Goal: Task Accomplishment & Management: Manage account settings

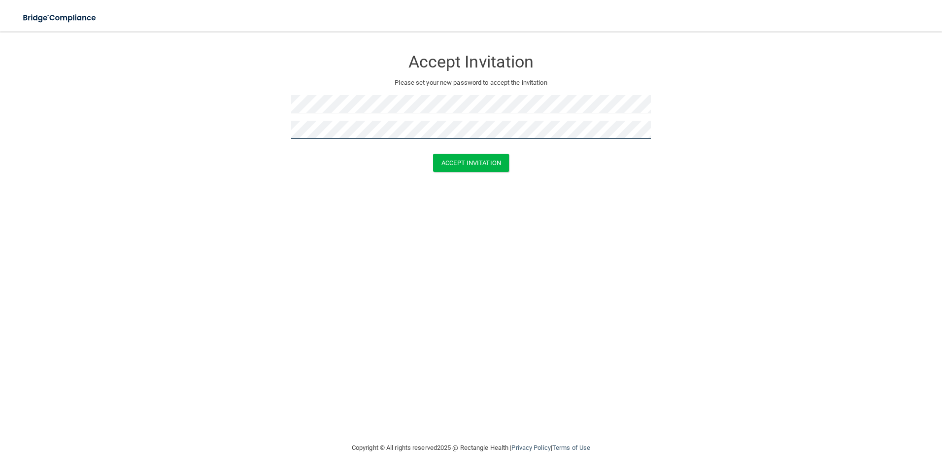
click at [433, 154] on button "Accept Invitation" at bounding box center [471, 163] width 76 height 18
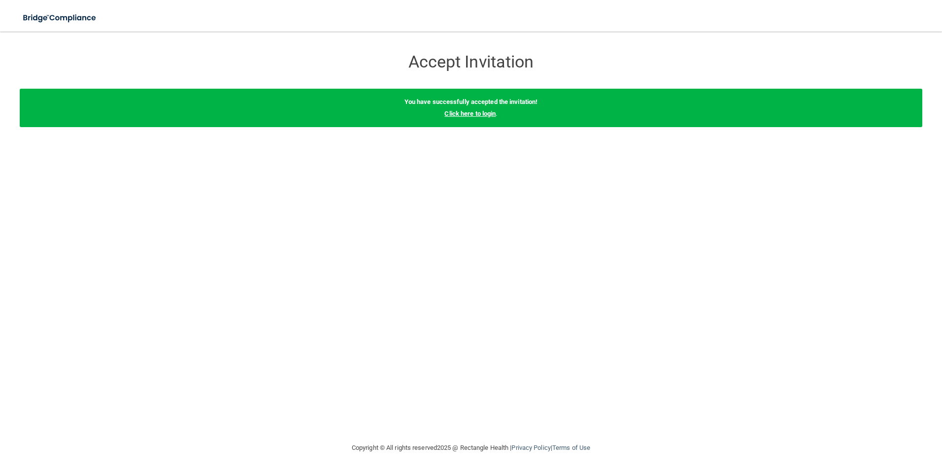
click at [489, 114] on link "Click here to login" at bounding box center [470, 113] width 51 height 7
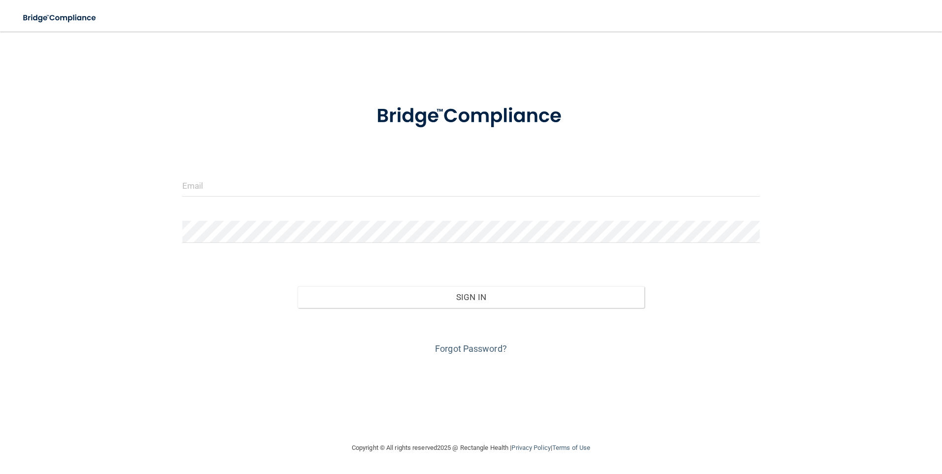
click at [234, 167] on form "Invalid email/password. You don't have permission to access that page. Sign In …" at bounding box center [471, 224] width 578 height 266
click at [235, 185] on input "email" at bounding box center [471, 185] width 578 height 22
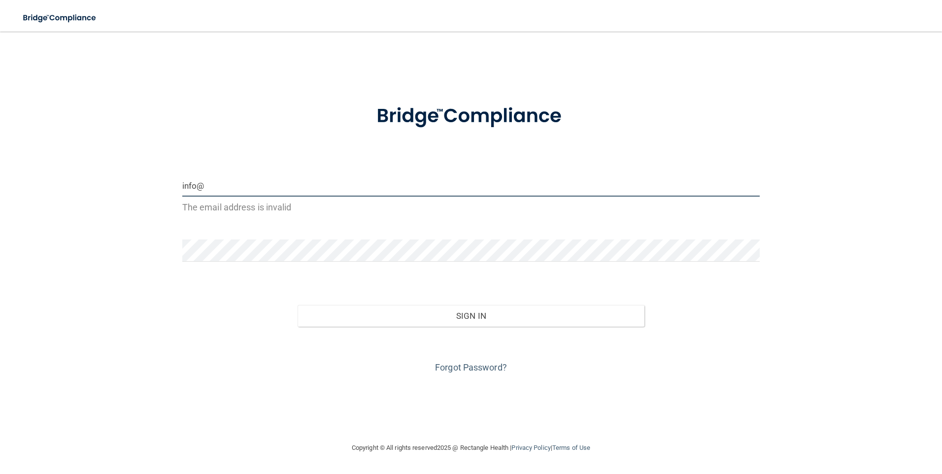
type input "[EMAIL_ADDRESS][DOMAIN_NAME]"
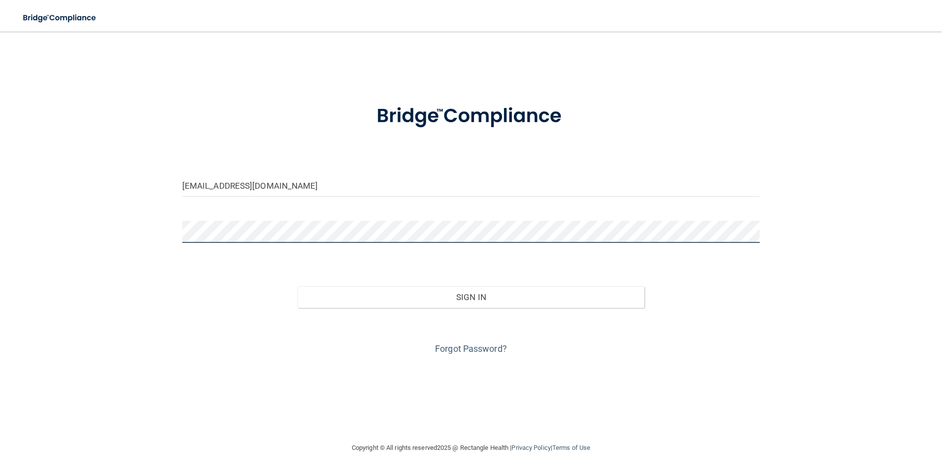
click at [298, 286] on button "Sign In" at bounding box center [471, 297] width 347 height 22
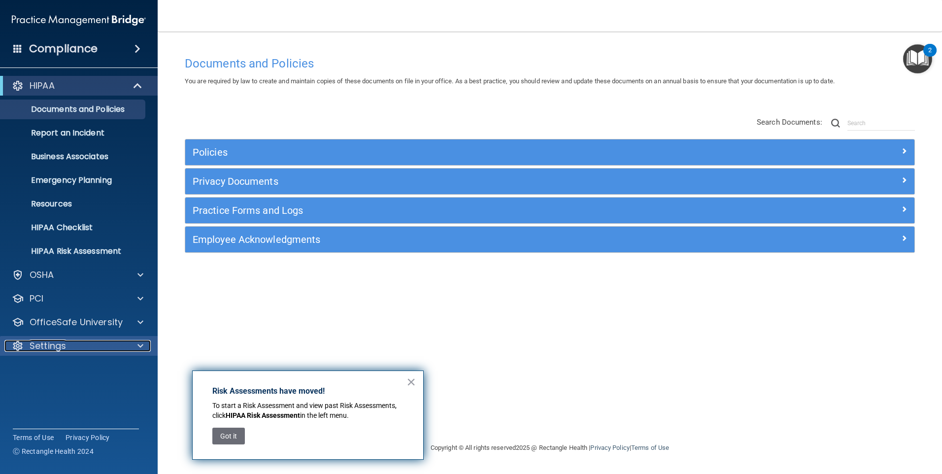
click at [53, 350] on p "Settings" at bounding box center [48, 346] width 36 height 12
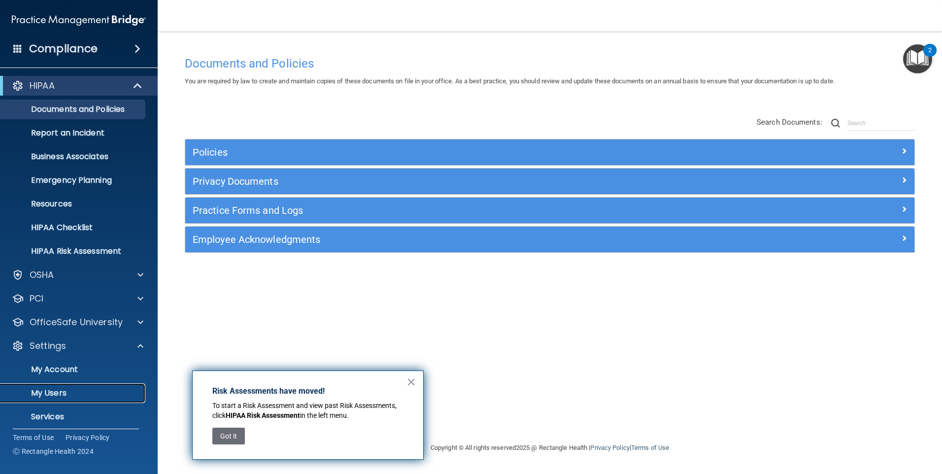
click at [64, 392] on p "My Users" at bounding box center [73, 393] width 135 height 10
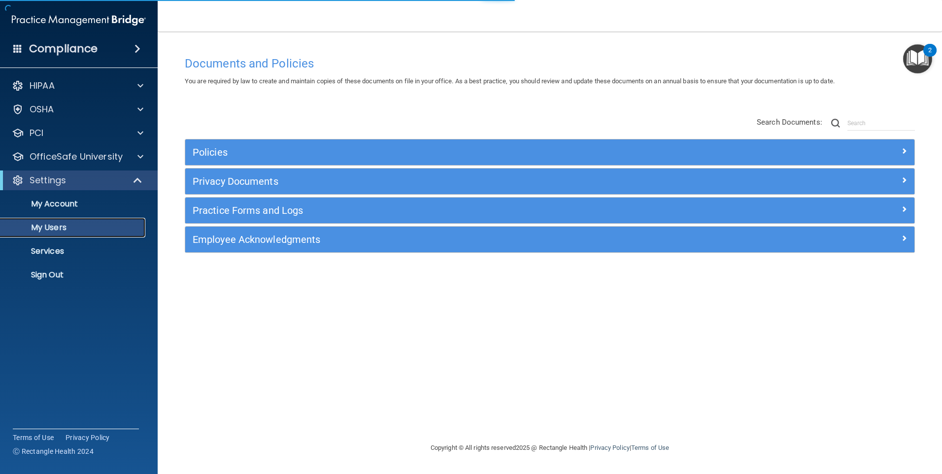
select select "20"
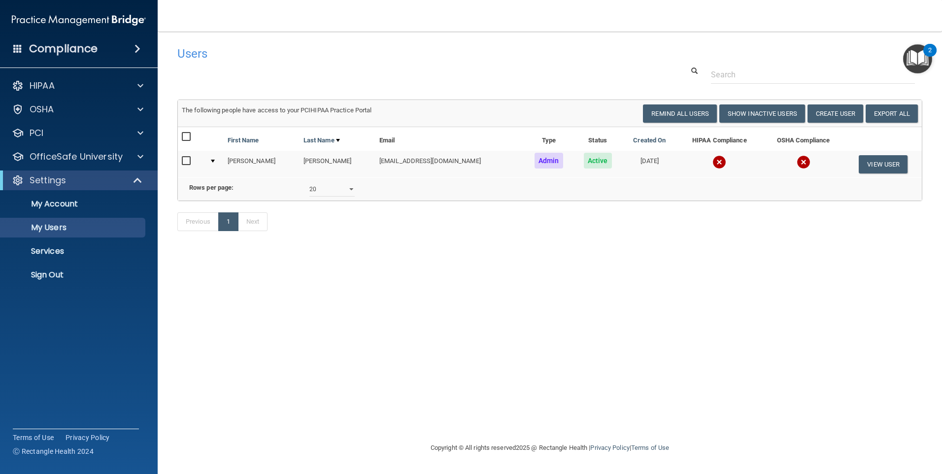
click at [191, 166] on label at bounding box center [188, 160] width 12 height 11
click at [191, 165] on input "checkbox" at bounding box center [187, 161] width 11 height 8
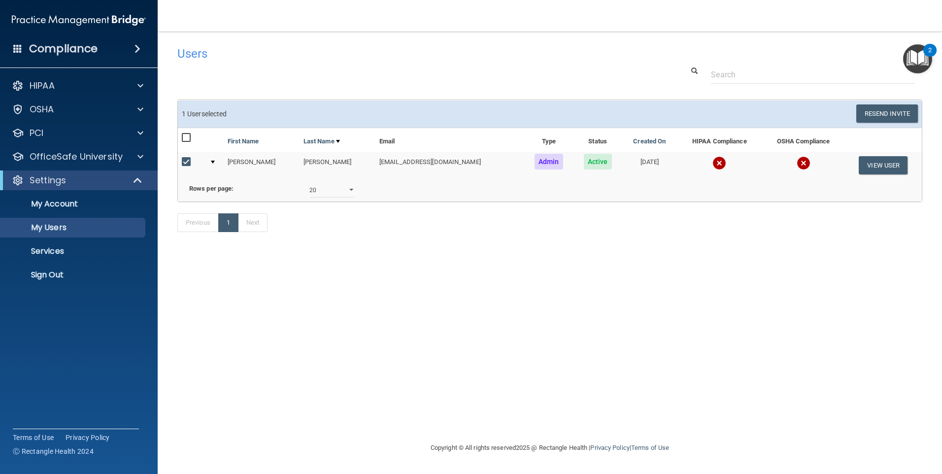
click at [184, 162] on input "checkbox" at bounding box center [187, 162] width 11 height 8
checkbox input "false"
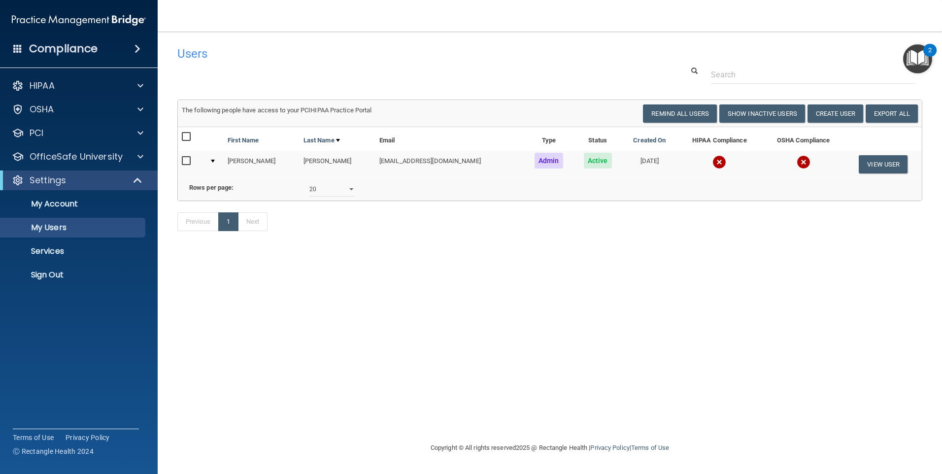
click at [713, 164] on img at bounding box center [720, 162] width 14 height 14
click at [833, 113] on button "Create User" at bounding box center [836, 113] width 56 height 18
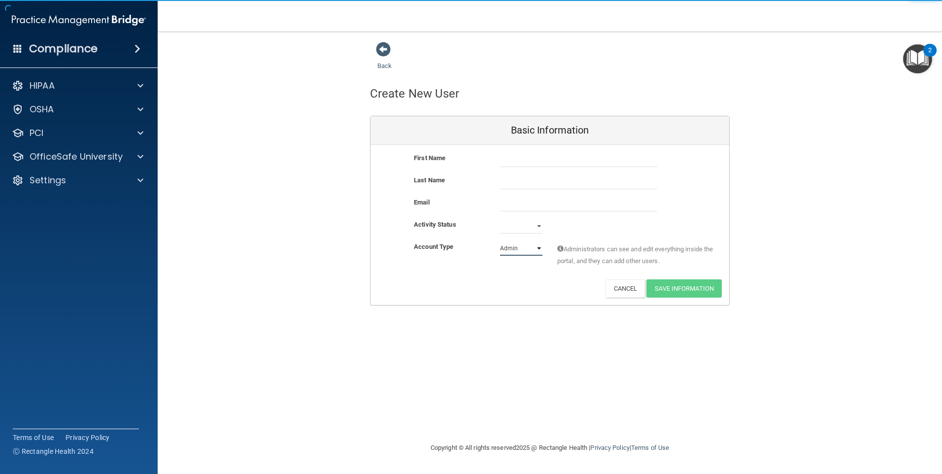
click at [514, 249] on select "Admin Member" at bounding box center [521, 248] width 42 height 15
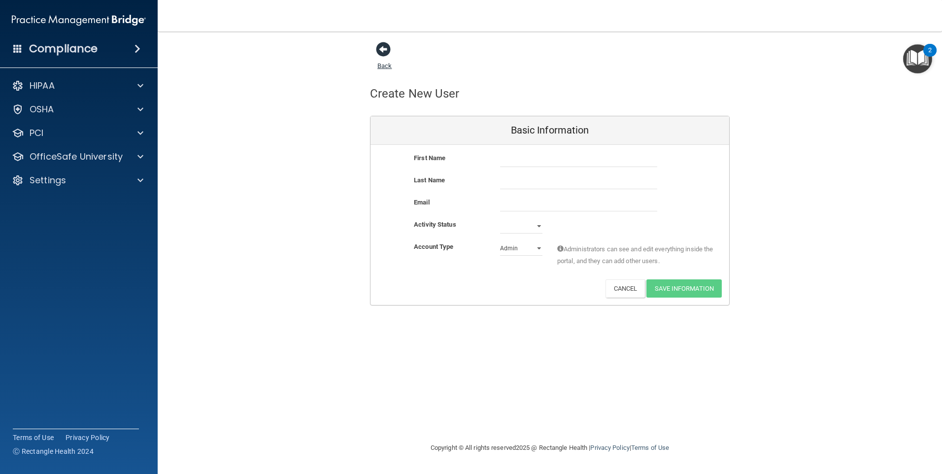
click at [382, 52] on span at bounding box center [383, 49] width 15 height 15
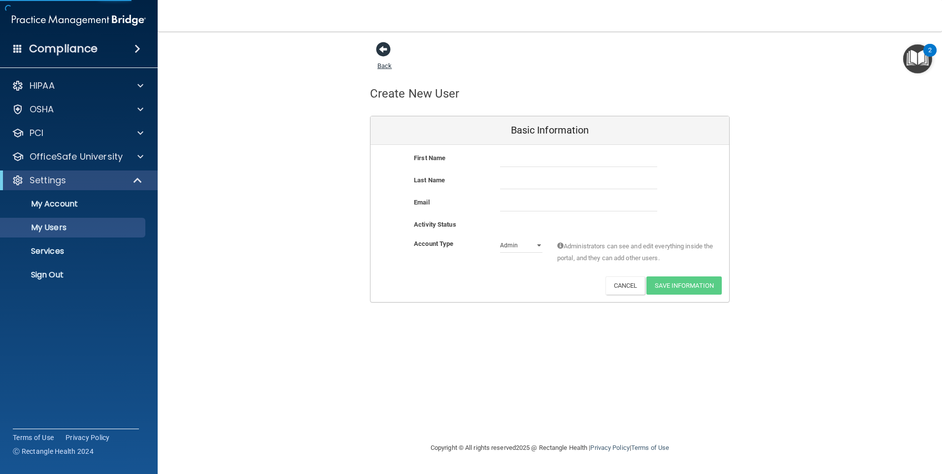
select select "20"
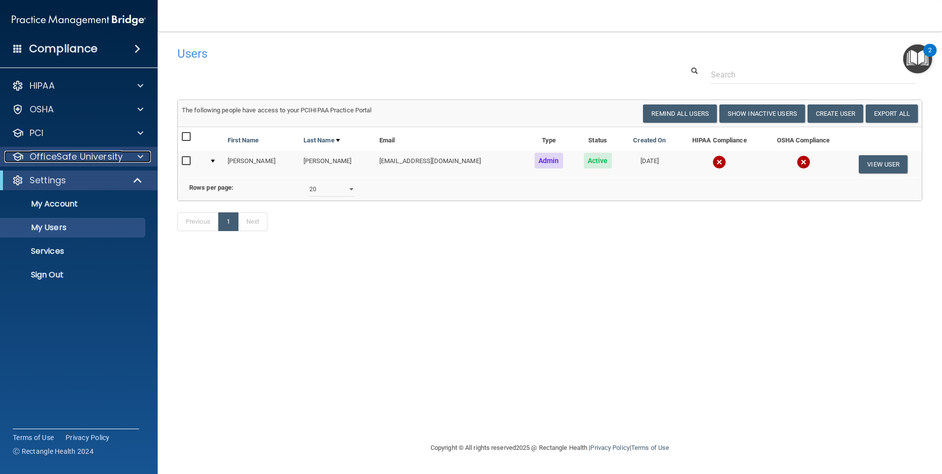
click at [99, 157] on p "OfficeSafe University" at bounding box center [76, 157] width 93 height 12
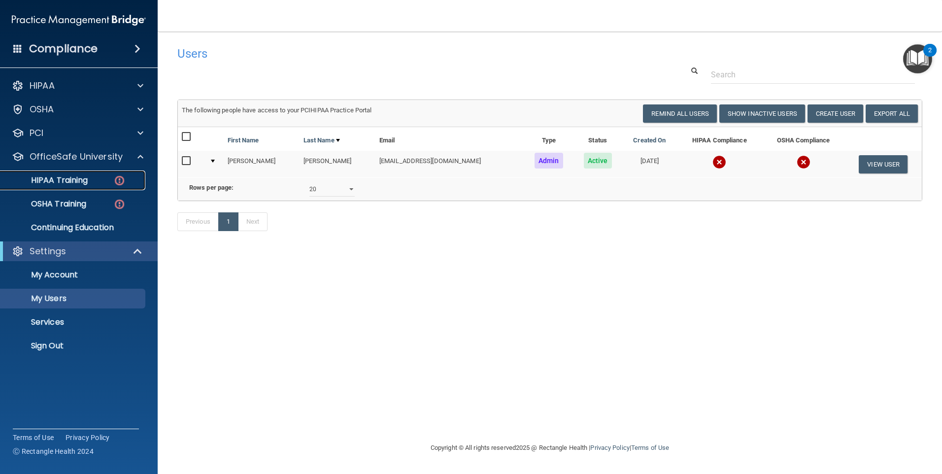
click at [62, 180] on p "HIPAA Training" at bounding box center [46, 180] width 81 height 10
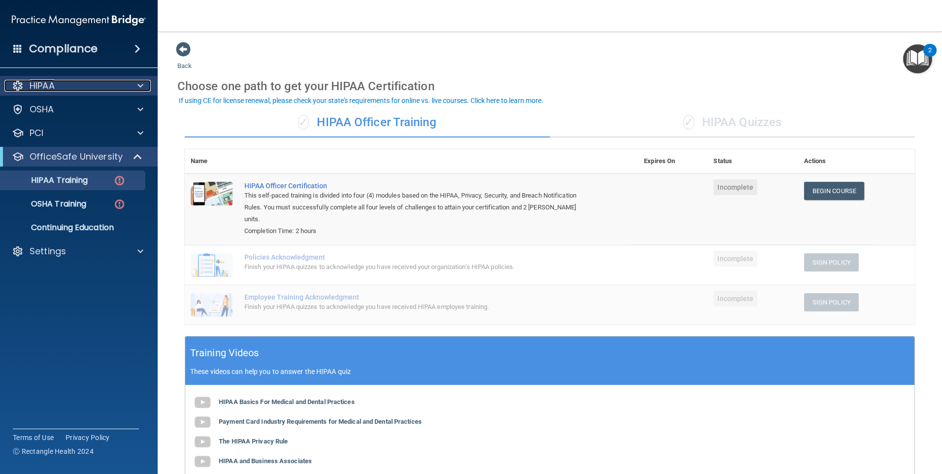
click at [57, 91] on div "HIPAA" at bounding box center [65, 86] width 122 height 12
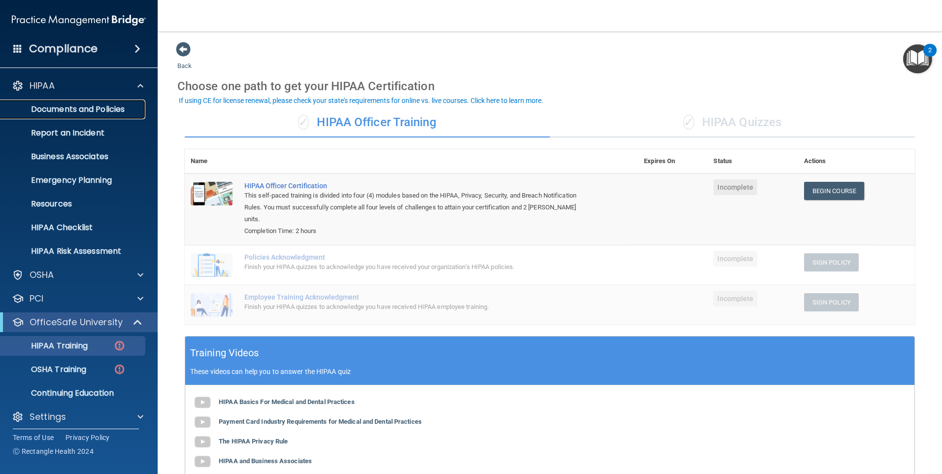
click at [60, 107] on p "Documents and Policies" at bounding box center [73, 109] width 135 height 10
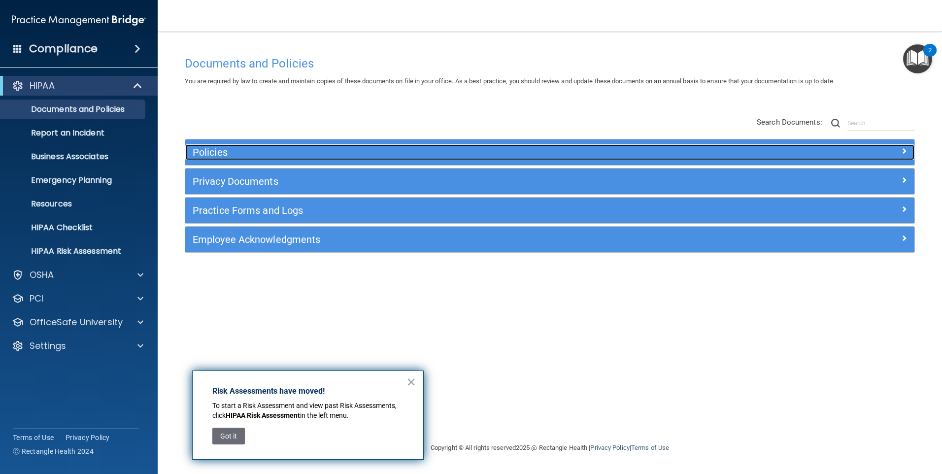
click at [247, 153] on h5 "Policies" at bounding box center [459, 152] width 532 height 11
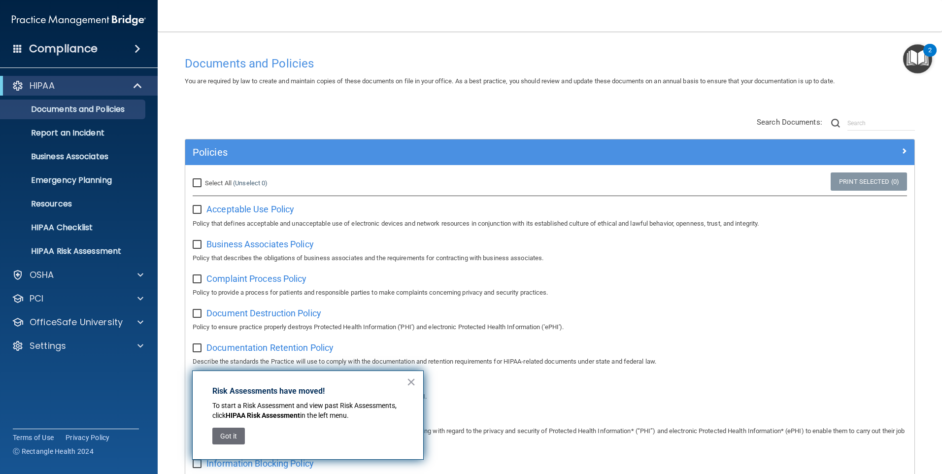
click at [407, 385] on button "×" at bounding box center [411, 382] width 9 height 16
click at [224, 442] on p "Policy to ensure the Practice's employees receive necessary and appropriate tra…" at bounding box center [550, 437] width 715 height 24
click at [241, 436] on p "Policy to ensure the Practice's employees receive necessary and appropriate tra…" at bounding box center [550, 437] width 715 height 24
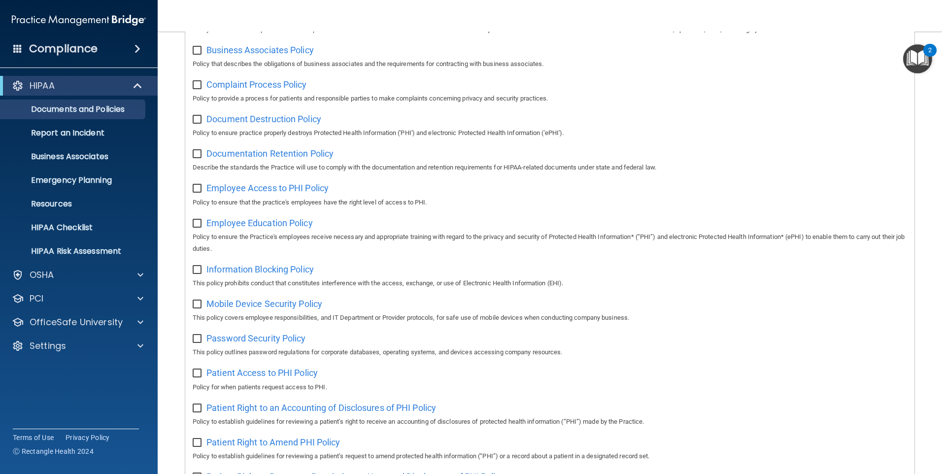
scroll to position [197, 0]
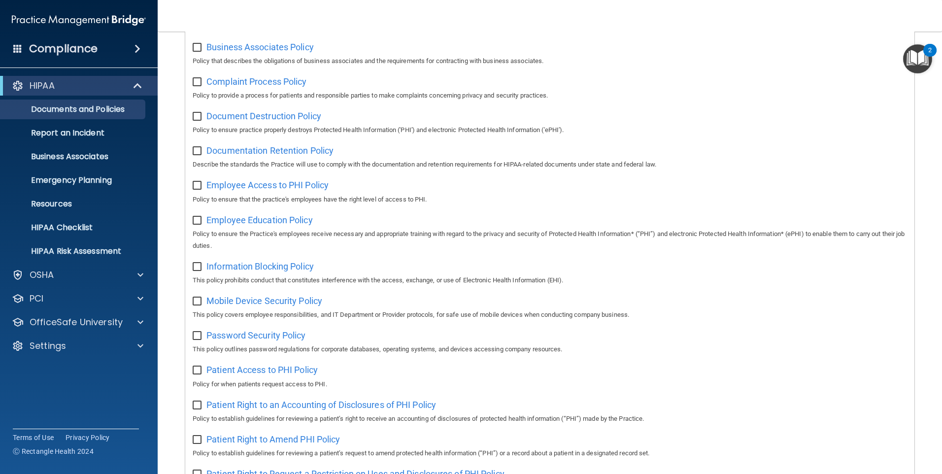
click at [198, 223] on input "checkbox" at bounding box center [198, 221] width 11 height 8
checkbox input "true"
click at [197, 188] on input "checkbox" at bounding box center [198, 186] width 11 height 8
checkbox input "true"
click at [194, 152] on input "checkbox" at bounding box center [198, 151] width 11 height 8
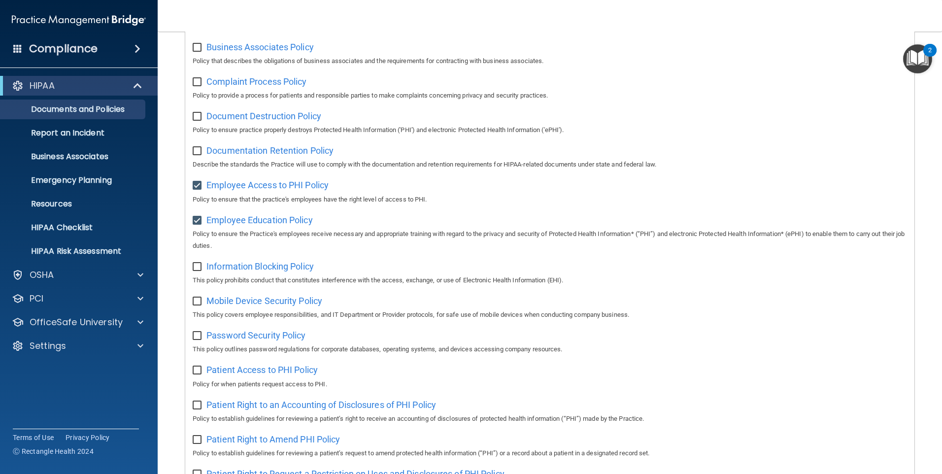
checkbox input "true"
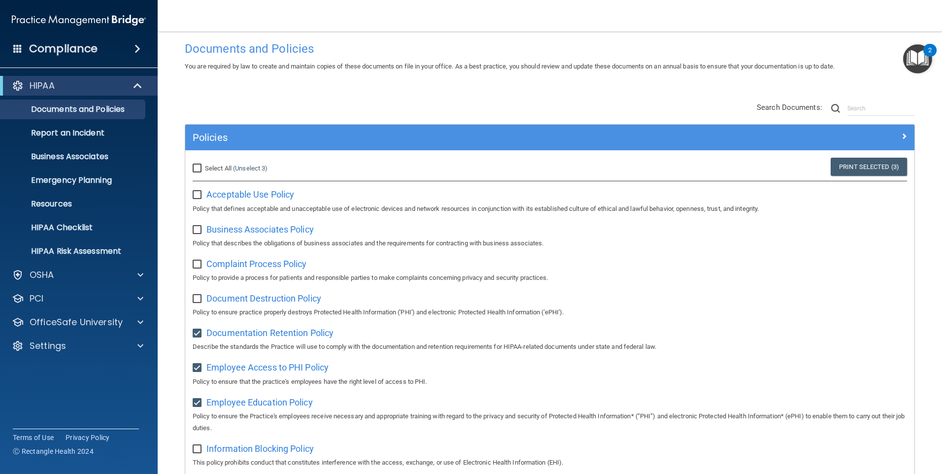
scroll to position [0, 0]
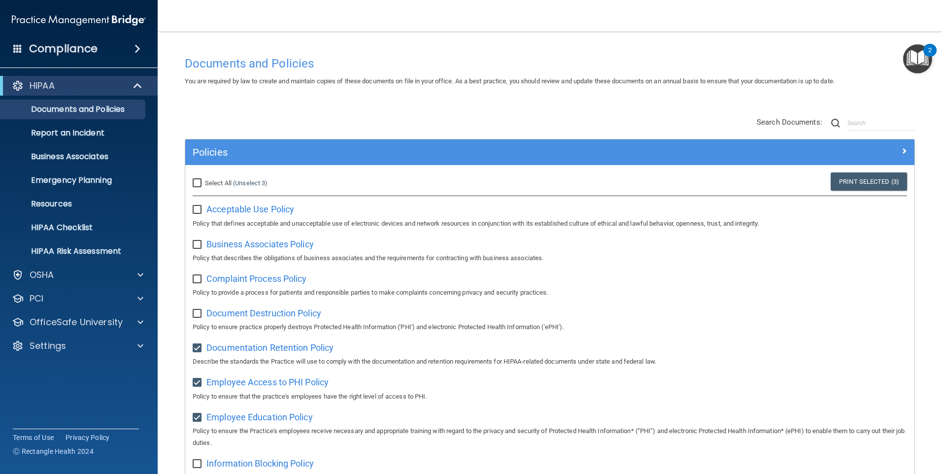
click at [198, 211] on input "checkbox" at bounding box center [198, 210] width 11 height 8
checkbox input "true"
click at [197, 357] on div "Documentation Retention Policy Describe the standards the Practice will use to …" at bounding box center [550, 354] width 715 height 28
drag, startPoint x: 197, startPoint y: 355, endPoint x: 197, endPoint y: 364, distance: 8.4
click at [197, 352] on input "checkbox" at bounding box center [198, 349] width 11 height 8
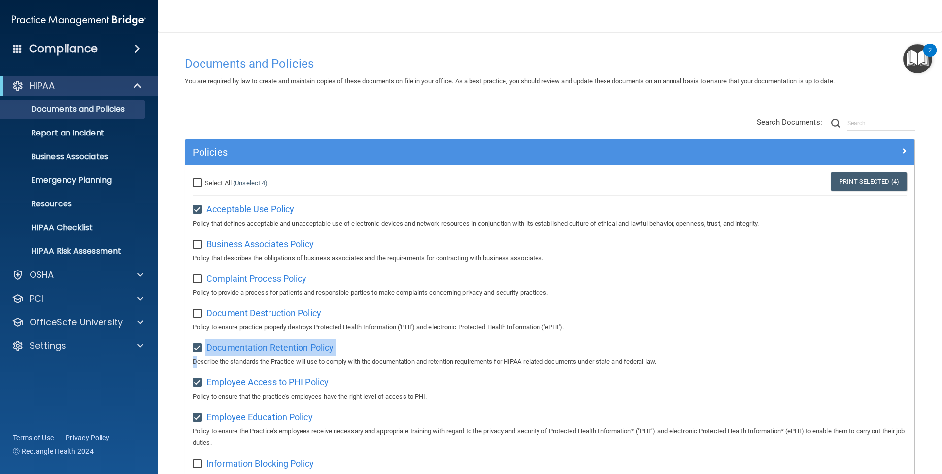
checkbox input "false"
click at [198, 392] on div "Employee Access to PHI Policy Policy to ensure that the practice's employees ha…" at bounding box center [550, 388] width 715 height 28
click at [198, 387] on input "checkbox" at bounding box center [198, 383] width 11 height 8
checkbox input "false"
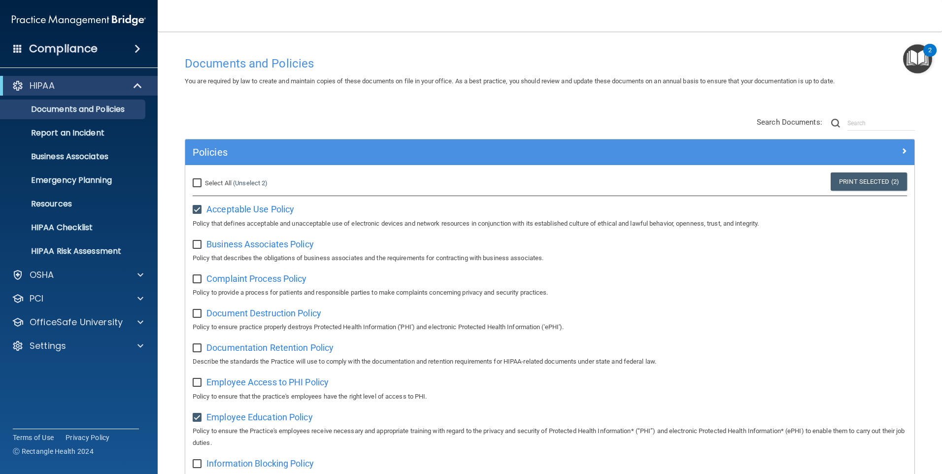
click at [196, 419] on input "checkbox" at bounding box center [198, 418] width 11 height 8
checkbox input "false"
click at [194, 352] on input "checkbox" at bounding box center [198, 349] width 11 height 8
checkbox input "true"
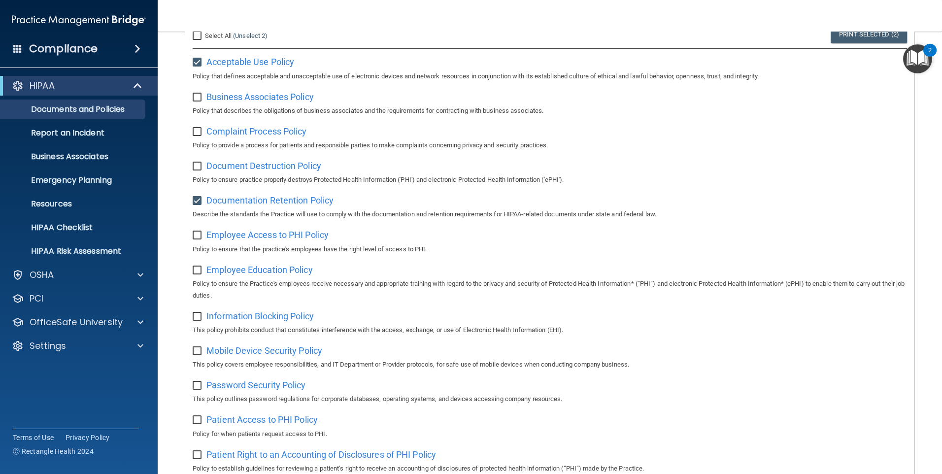
scroll to position [148, 0]
click at [198, 239] on input "checkbox" at bounding box center [198, 235] width 11 height 8
checkbox input "true"
click at [193, 354] on input "checkbox" at bounding box center [198, 351] width 11 height 8
checkbox input "true"
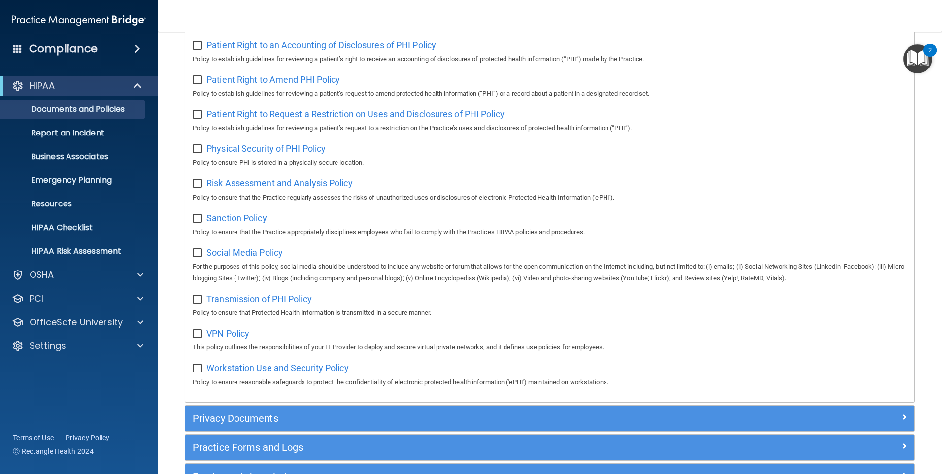
scroll to position [634, 0]
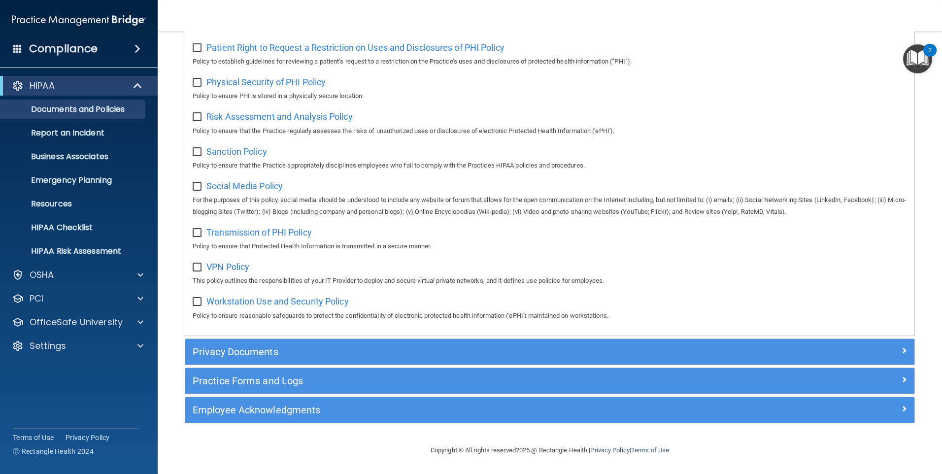
click at [252, 390] on div "Practice Forms and Logs" at bounding box center [549, 381] width 729 height 26
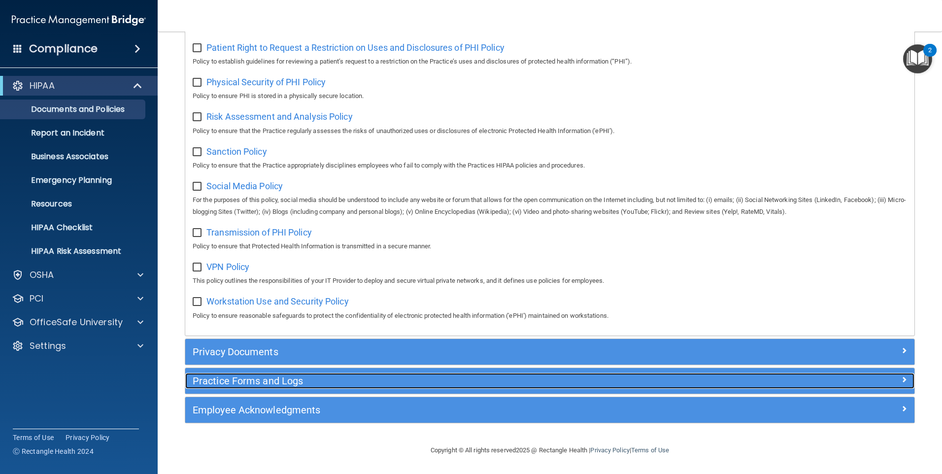
click at [235, 384] on h5 "Practice Forms and Logs" at bounding box center [459, 381] width 532 height 11
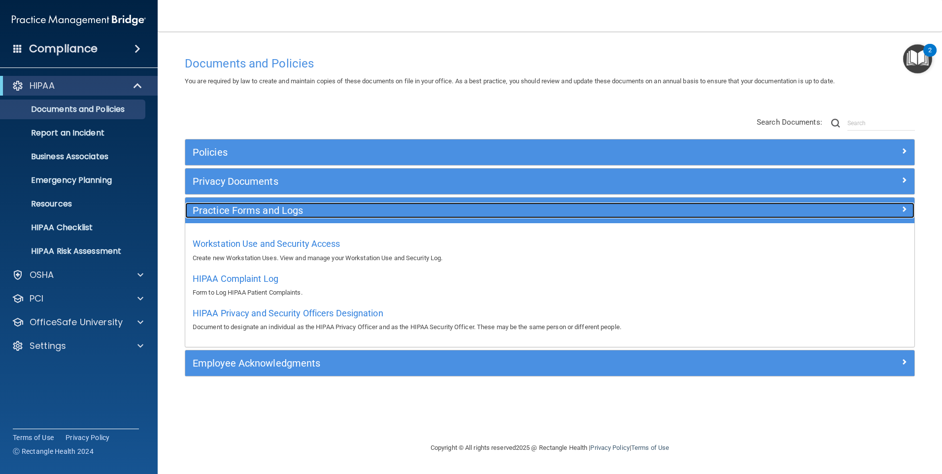
scroll to position [0, 0]
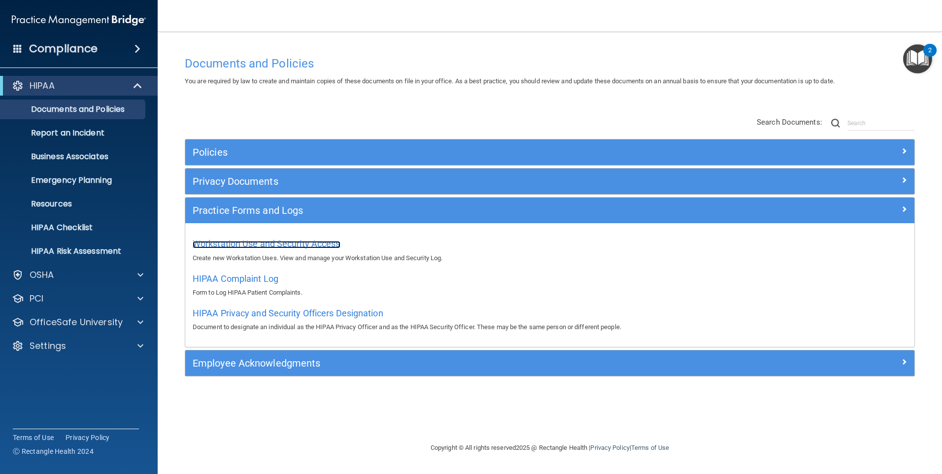
click at [280, 244] on span "Workstation Use and Security Access" at bounding box center [267, 244] width 148 height 10
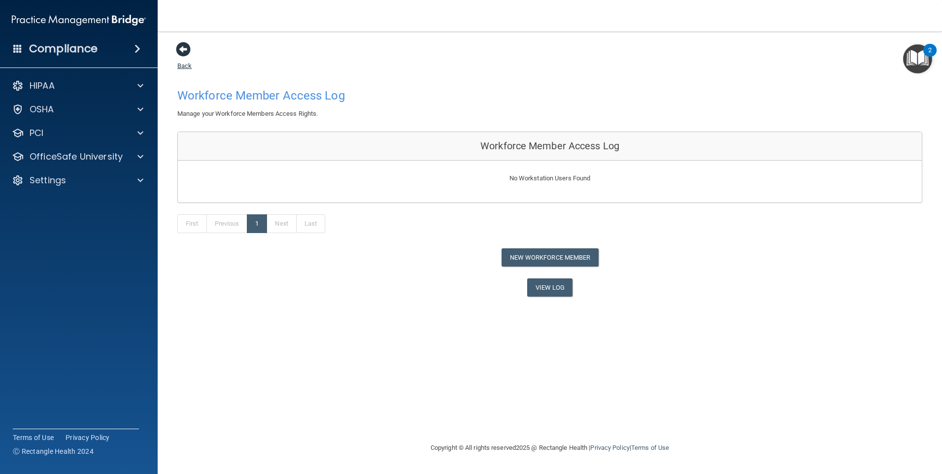
click at [186, 56] on span at bounding box center [183, 49] width 15 height 15
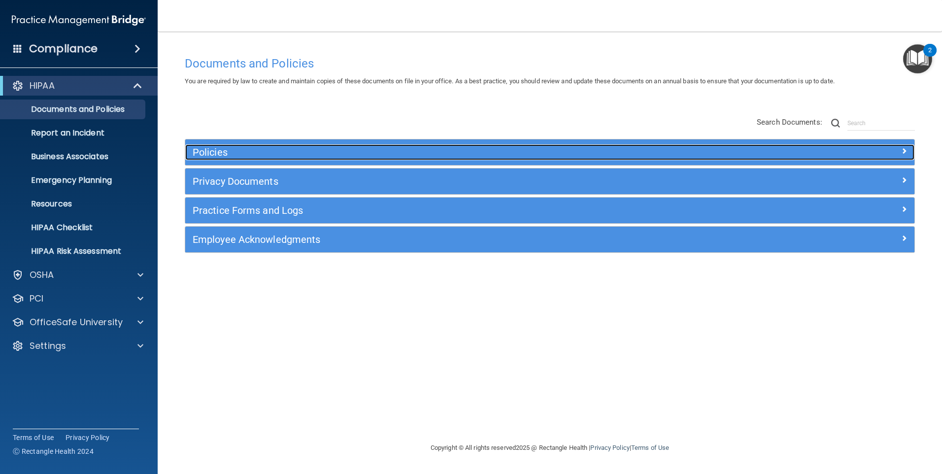
click at [201, 158] on h5 "Policies" at bounding box center [459, 152] width 532 height 11
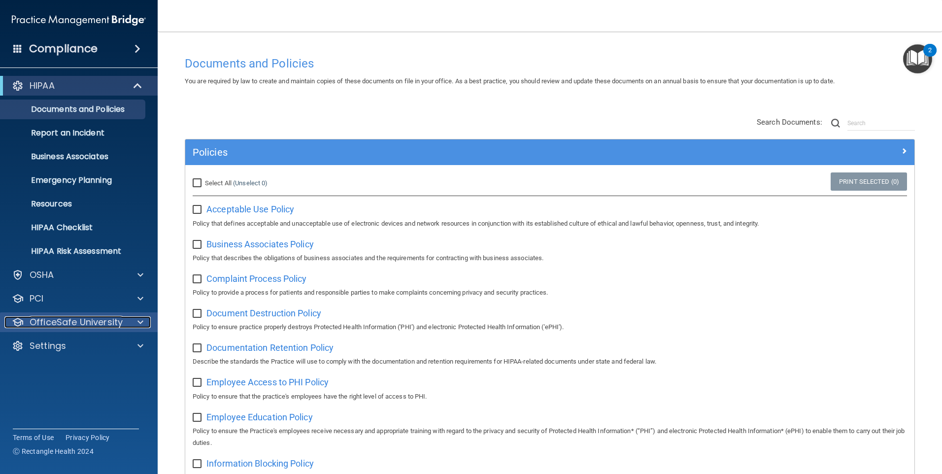
click at [80, 323] on p "OfficeSafe University" at bounding box center [76, 322] width 93 height 12
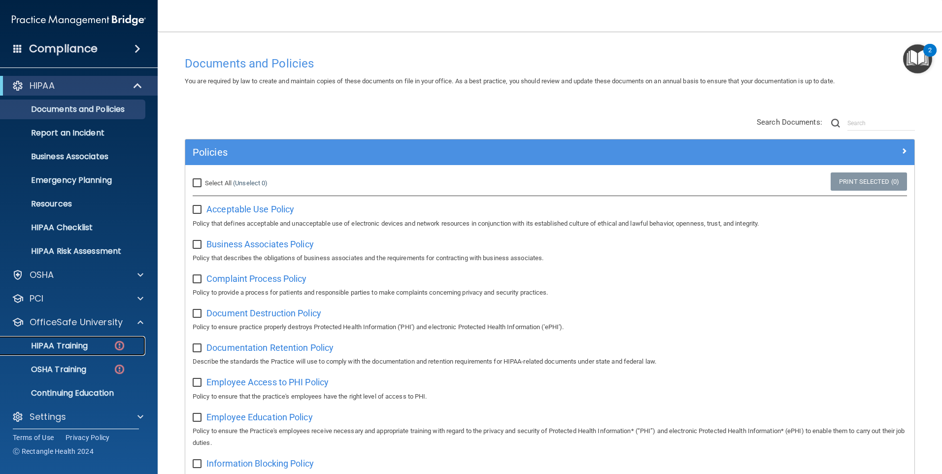
click at [76, 346] on p "HIPAA Training" at bounding box center [46, 346] width 81 height 10
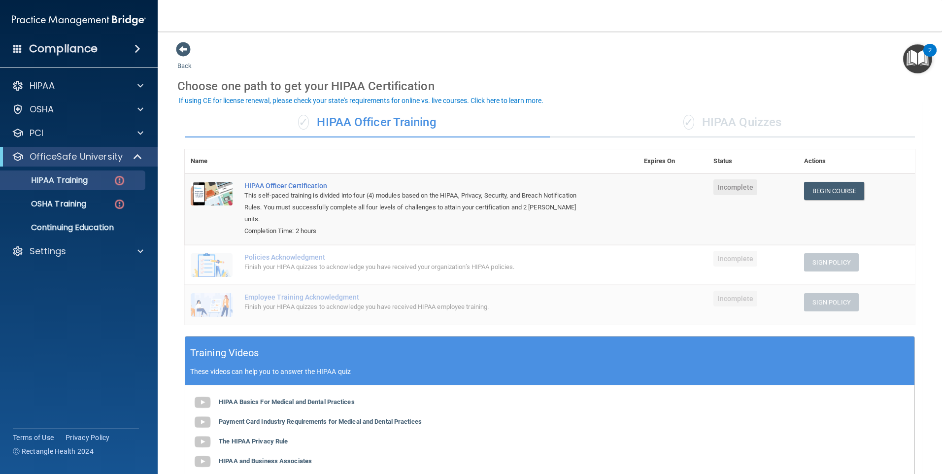
click at [39, 75] on div "HIPAA Documents and Policies Report an Incident Business Associates Emergency P…" at bounding box center [79, 170] width 158 height 197
click at [43, 82] on p "HIPAA" at bounding box center [42, 86] width 25 height 12
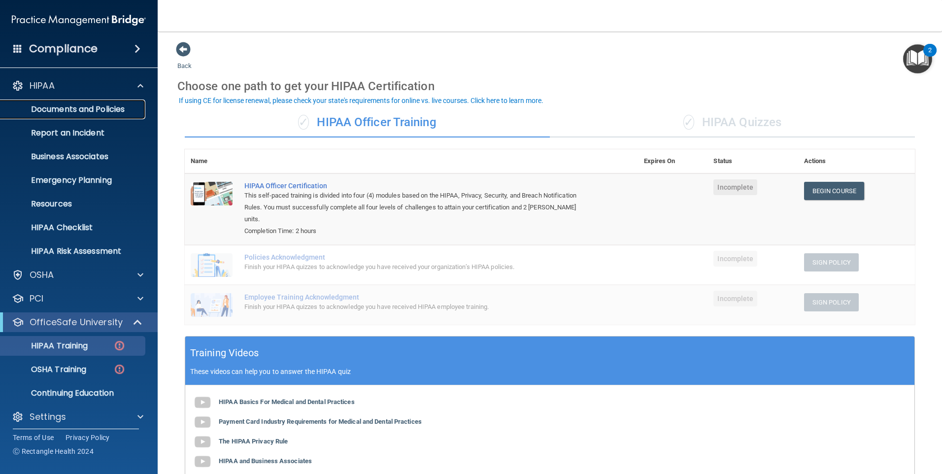
click at [49, 115] on link "Documents and Policies" at bounding box center [67, 110] width 155 height 20
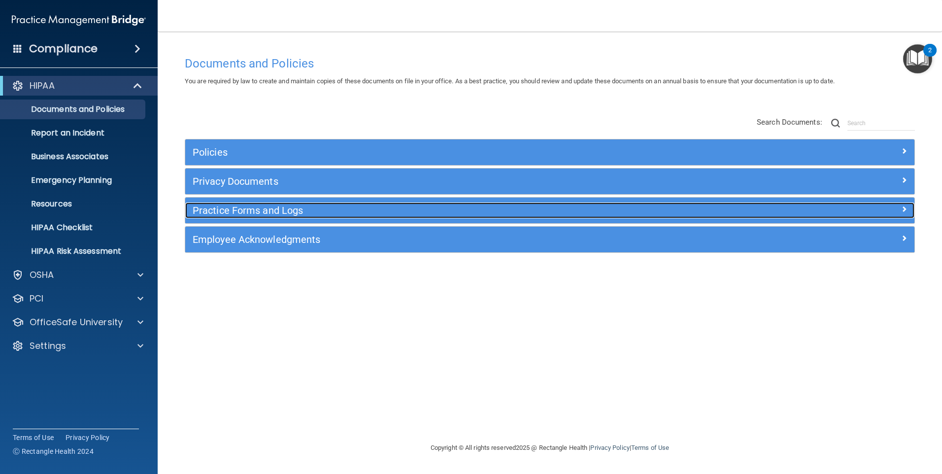
click at [224, 213] on h5 "Practice Forms and Logs" at bounding box center [459, 210] width 532 height 11
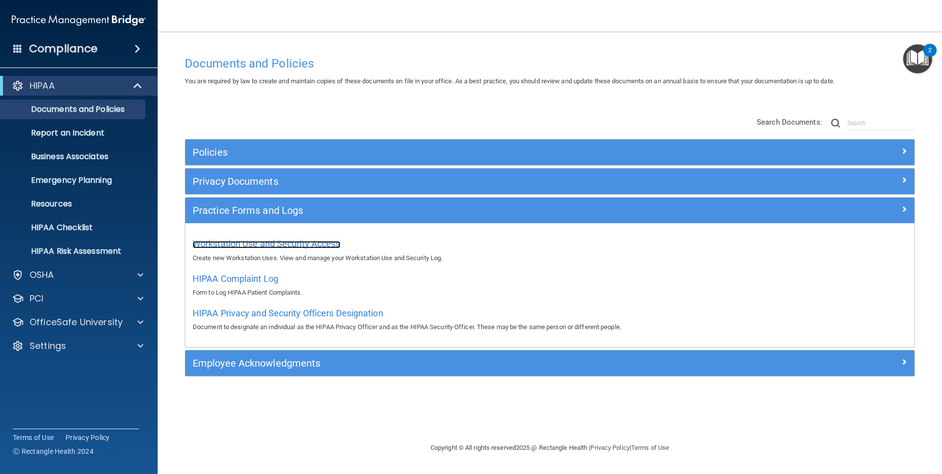
click at [280, 241] on span "Workstation Use and Security Access" at bounding box center [267, 244] width 148 height 10
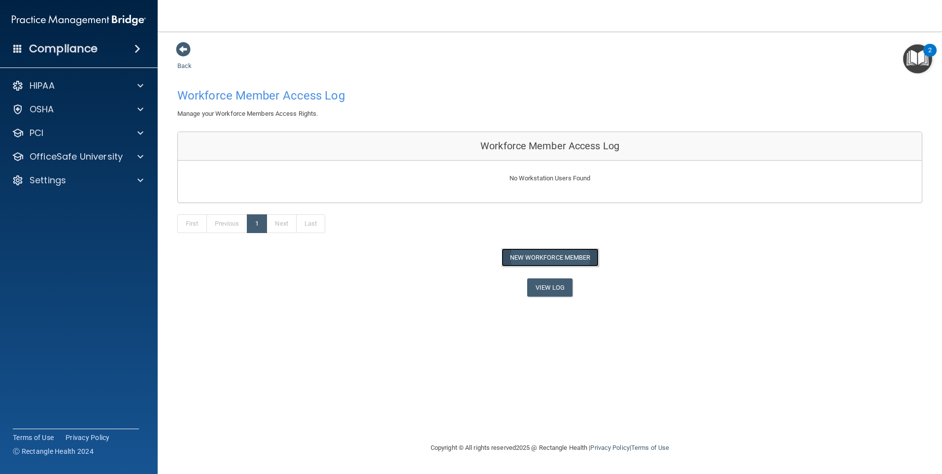
click at [511, 254] on button "New Workforce Member" at bounding box center [550, 257] width 97 height 18
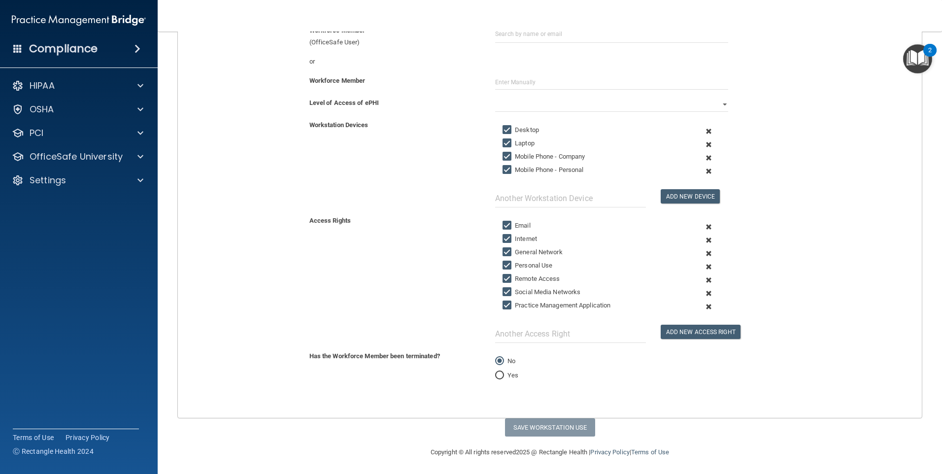
scroll to position [133, 0]
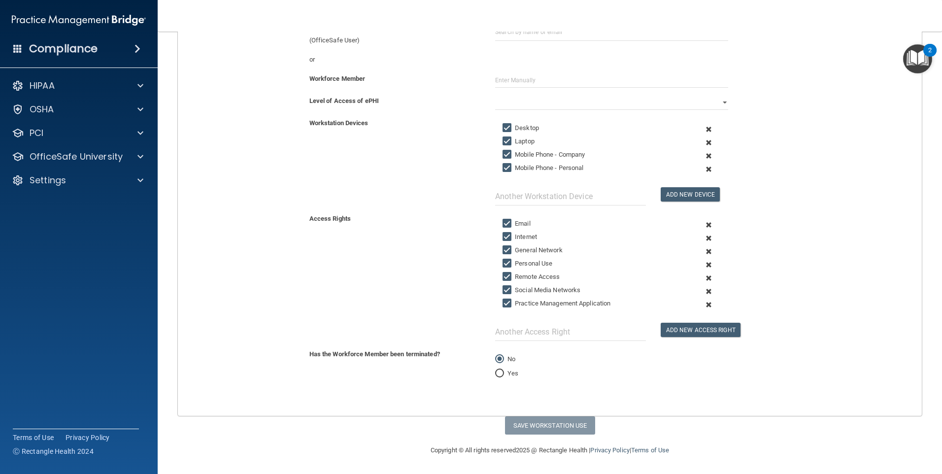
click at [495, 375] on input "Yes" at bounding box center [499, 373] width 9 height 7
radio input "true"
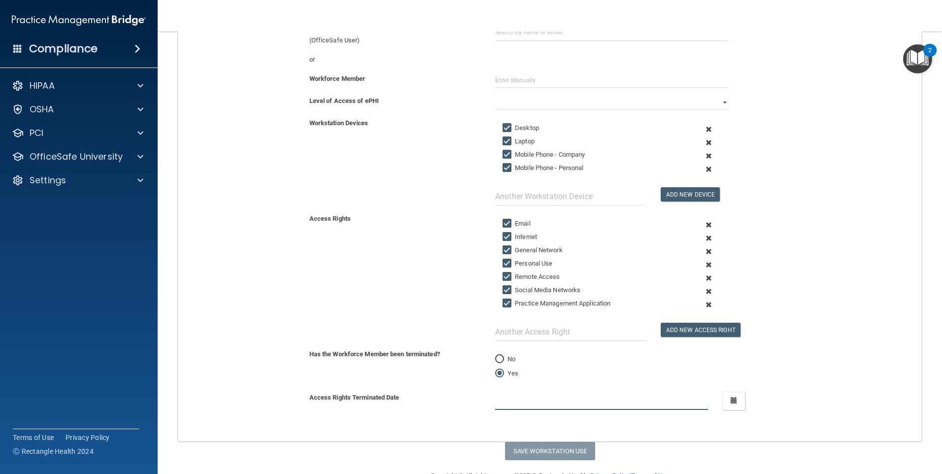
click at [550, 406] on input "text" at bounding box center [601, 401] width 212 height 18
click at [499, 358] on input "No" at bounding box center [499, 359] width 9 height 7
radio input "true"
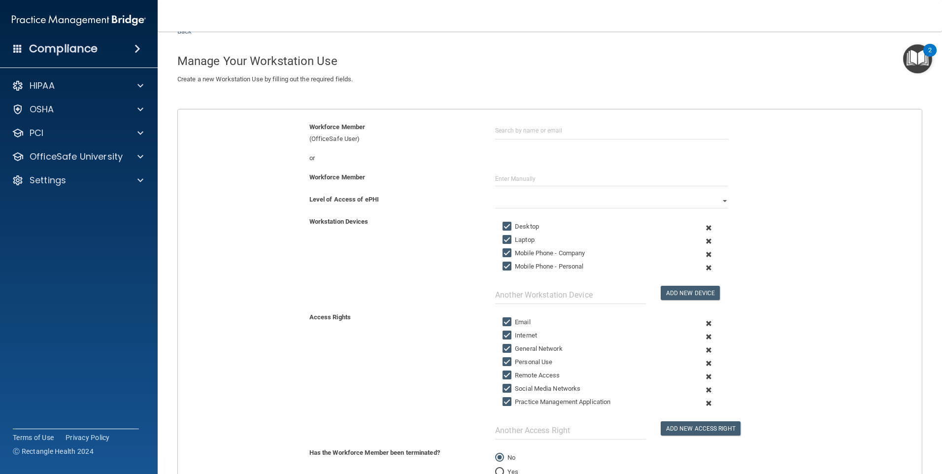
scroll to position [0, 0]
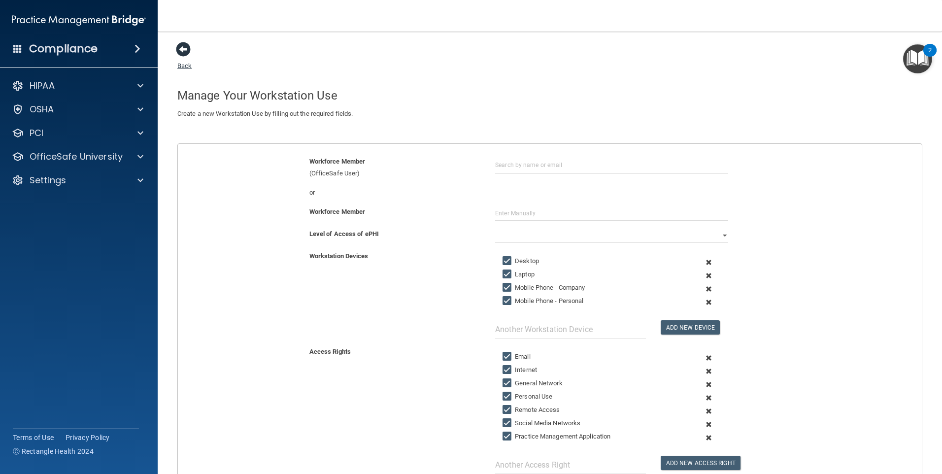
click at [183, 66] on link "Back" at bounding box center [184, 59] width 14 height 19
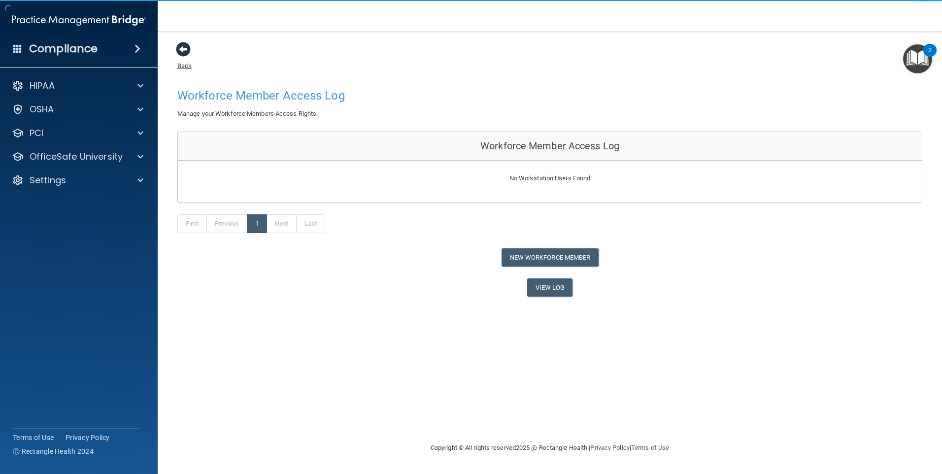
click at [187, 68] on link "Back" at bounding box center [184, 59] width 14 height 19
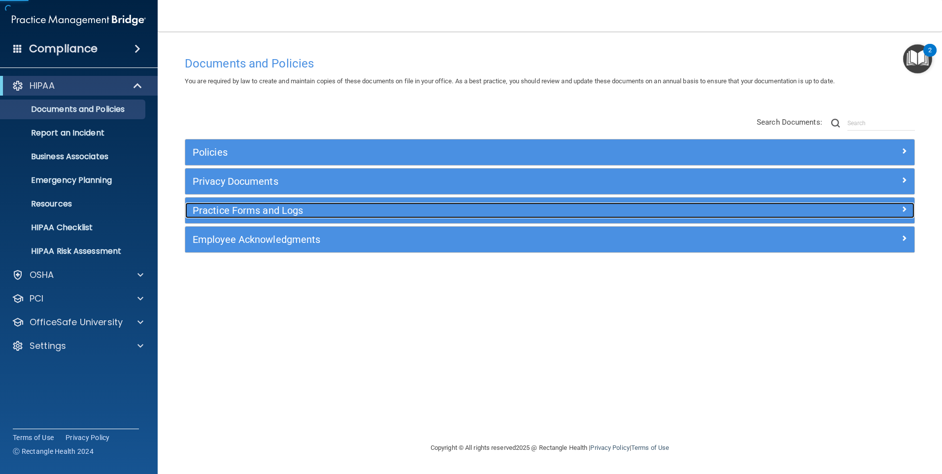
click at [233, 203] on div "Practice Forms and Logs" at bounding box center [458, 211] width 547 height 16
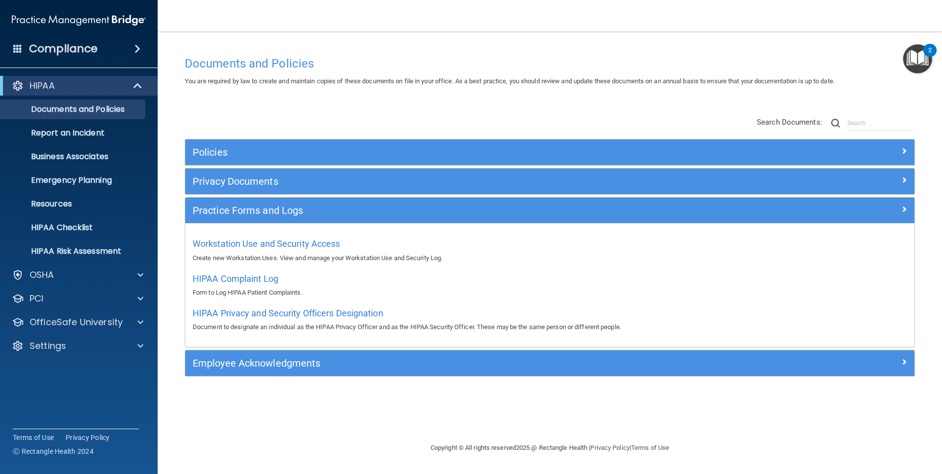
click at [346, 322] on p "Document to designate an individual as the HIPAA Privacy Officer and as the HIP…" at bounding box center [550, 327] width 715 height 12
click at [338, 315] on span "HIPAA Privacy and Security Officers Designation" at bounding box center [288, 313] width 191 height 10
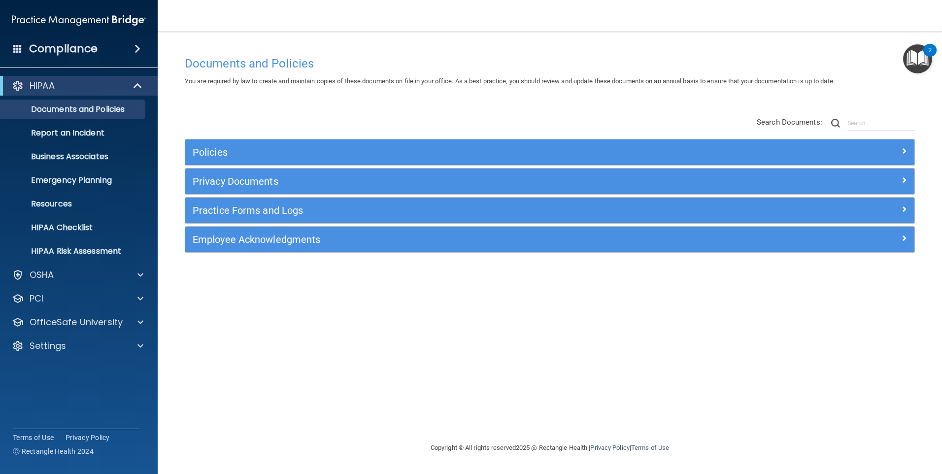
click at [238, 248] on div "Employee Acknowledgments" at bounding box center [549, 240] width 729 height 26
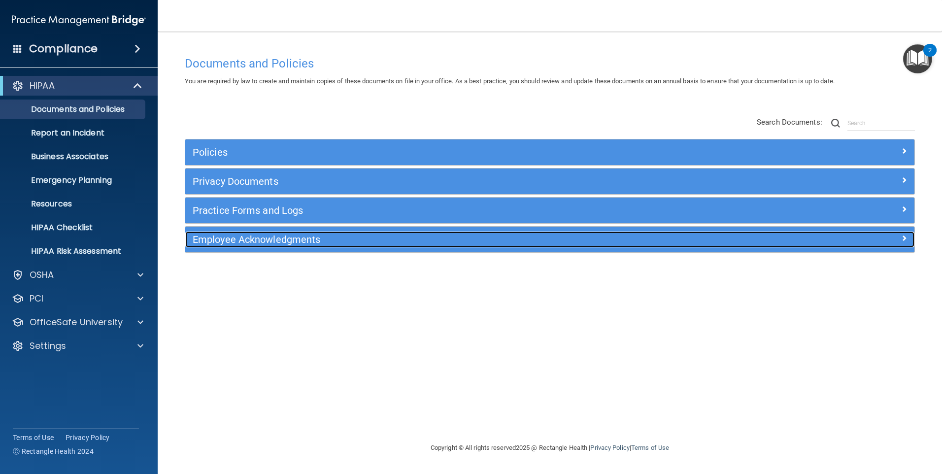
click at [238, 244] on h5 "Employee Acknowledgments" at bounding box center [459, 239] width 532 height 11
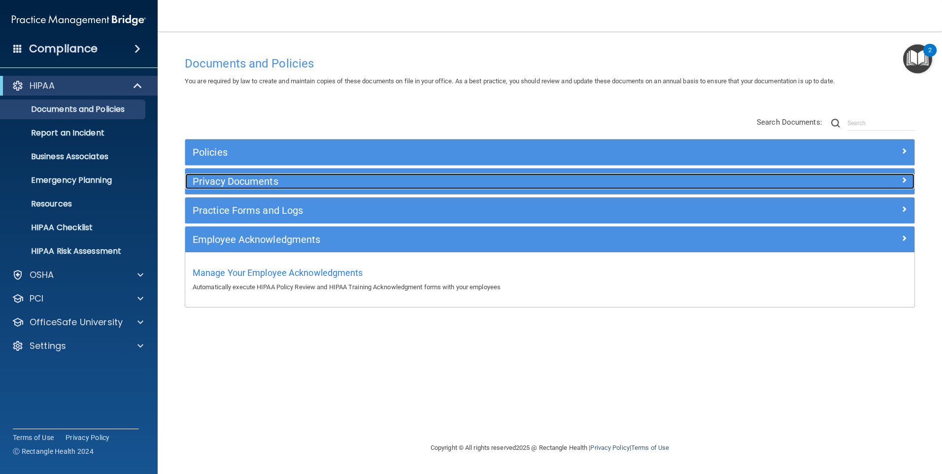
click at [231, 185] on h5 "Privacy Documents" at bounding box center [459, 181] width 532 height 11
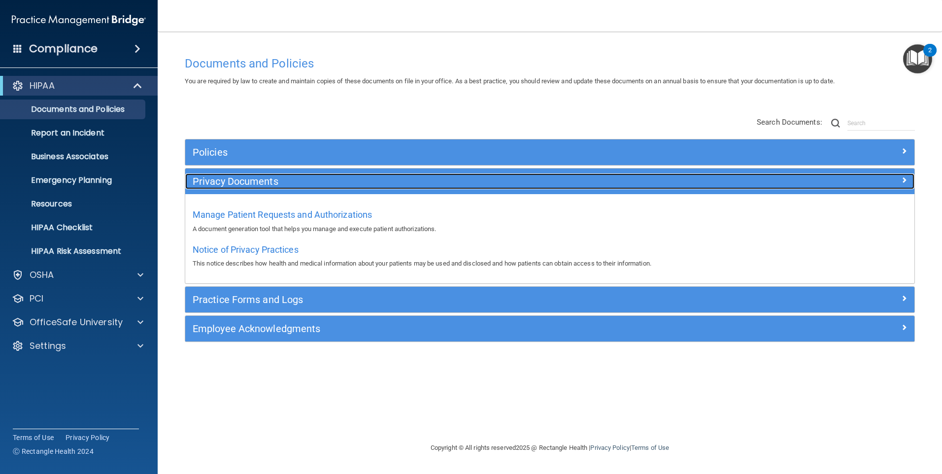
click at [231, 185] on h5 "Privacy Documents" at bounding box center [459, 181] width 532 height 11
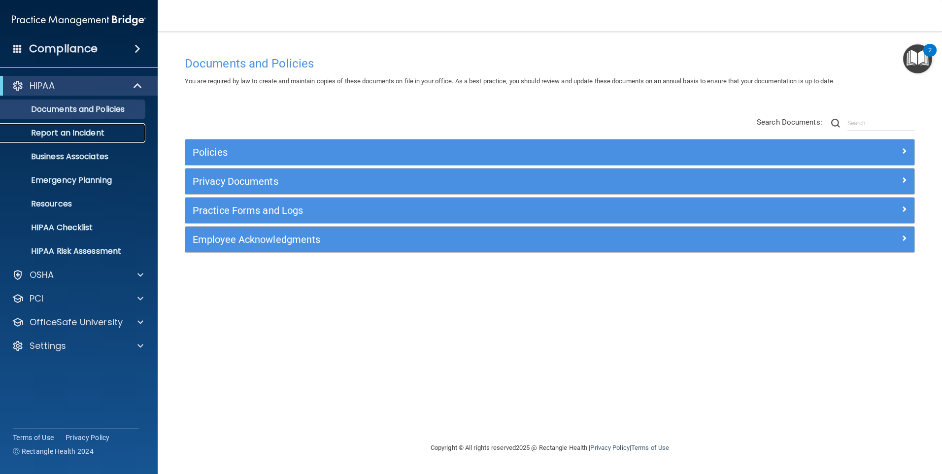
click at [106, 137] on p "Report an Incident" at bounding box center [73, 133] width 135 height 10
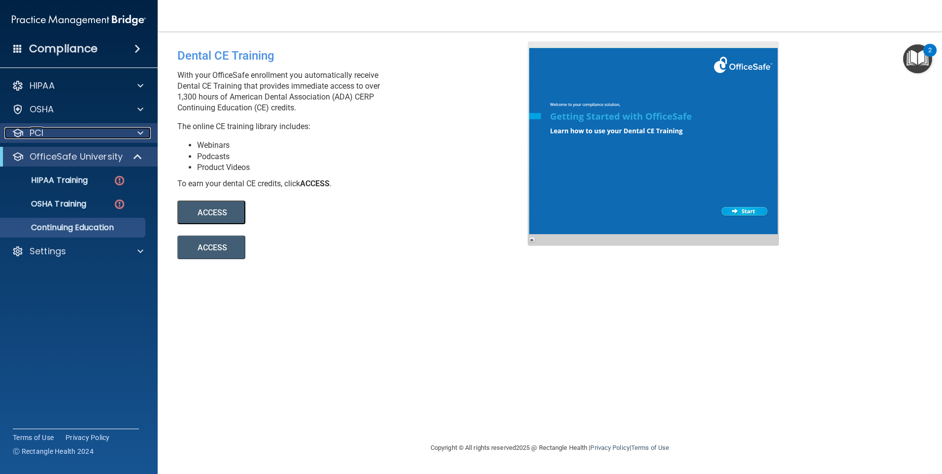
click at [65, 138] on div "PCI" at bounding box center [65, 133] width 122 height 12
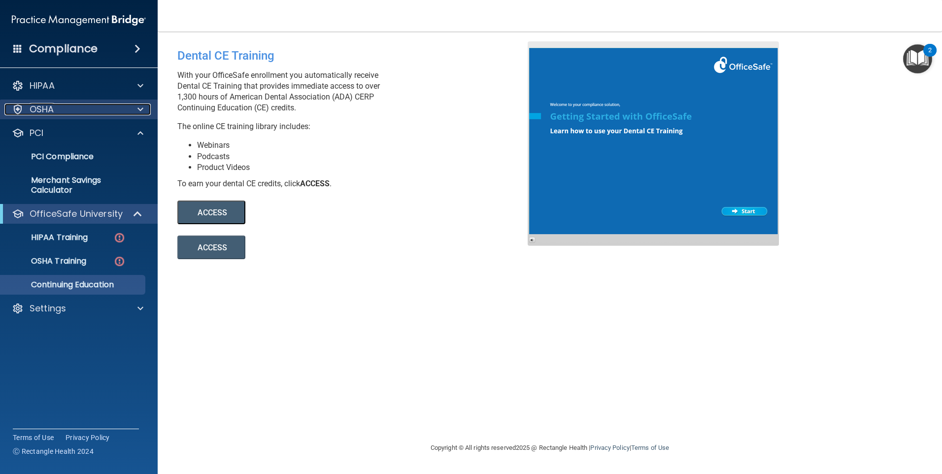
click at [50, 111] on p "OSHA" at bounding box center [42, 110] width 25 height 12
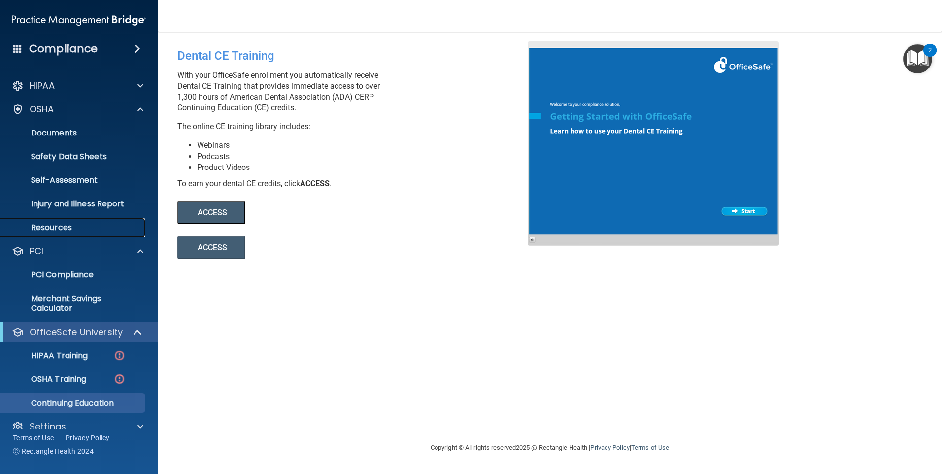
click at [53, 225] on p "Resources" at bounding box center [73, 228] width 135 height 10
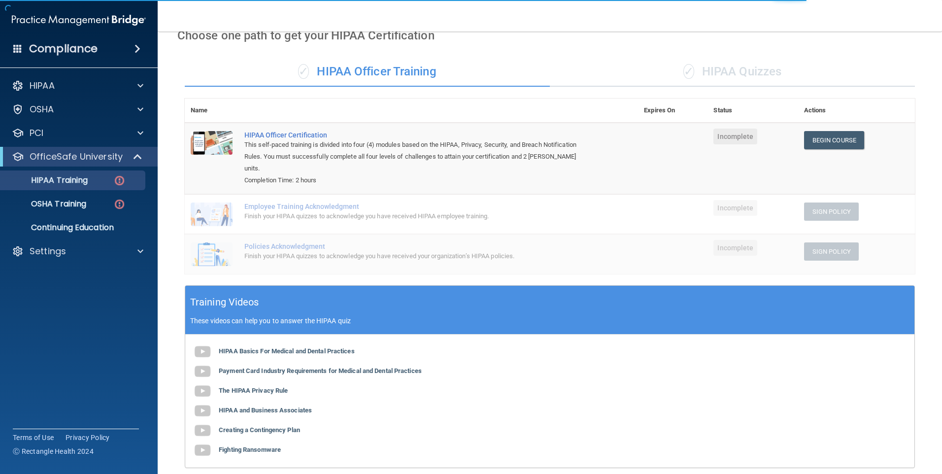
scroll to position [99, 0]
